Goal: Transaction & Acquisition: Purchase product/service

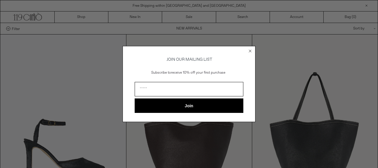
click at [249, 49] on circle "Close dialog" at bounding box center [250, 51] width 6 height 6
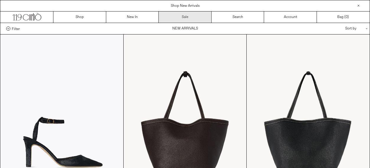
click at [184, 15] on link "Sale" at bounding box center [185, 17] width 53 height 11
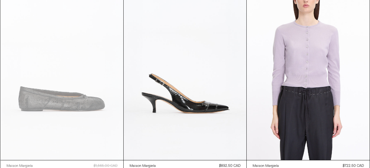
scroll to position [2134, 0]
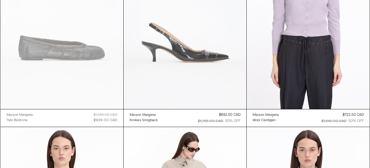
click at [182, 51] on at bounding box center [185, 17] width 123 height 184
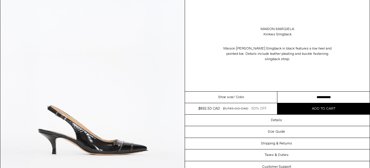
click at [247, 92] on div "Shoe size / Color" at bounding box center [231, 98] width 92 height 12
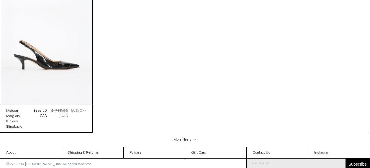
scroll to position [1238, 0]
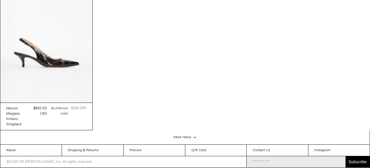
click at [183, 137] on div "More Heels .cls-1{fill:#231f20}" at bounding box center [185, 138] width 370 height 14
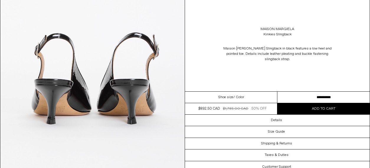
scroll to position [982, 0]
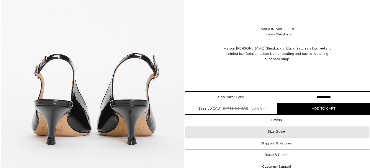
click at [276, 130] on h3 "Size Guide" at bounding box center [276, 132] width 17 height 4
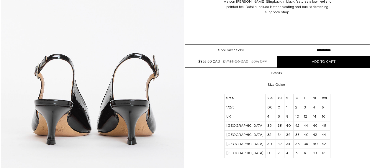
click at [278, 45] on select "**********" at bounding box center [324, 51] width 92 height 12
click at [343, 52] on select "**********" at bounding box center [324, 51] width 92 height 12
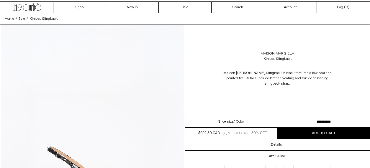
scroll to position [0, 0]
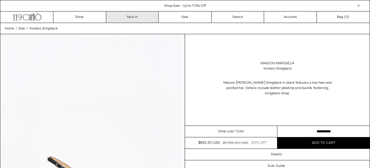
click at [134, 14] on link "New In" at bounding box center [132, 17] width 53 height 11
